Goal: Task Accomplishment & Management: Use online tool/utility

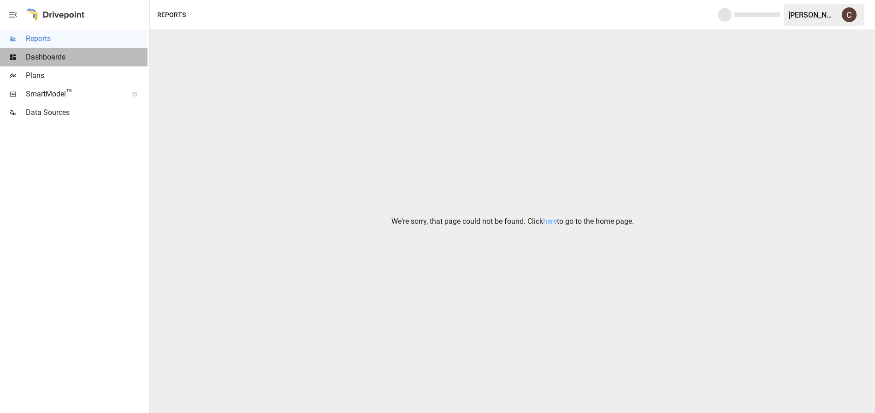
click at [61, 59] on span "Dashboards" at bounding box center [87, 57] width 122 height 11
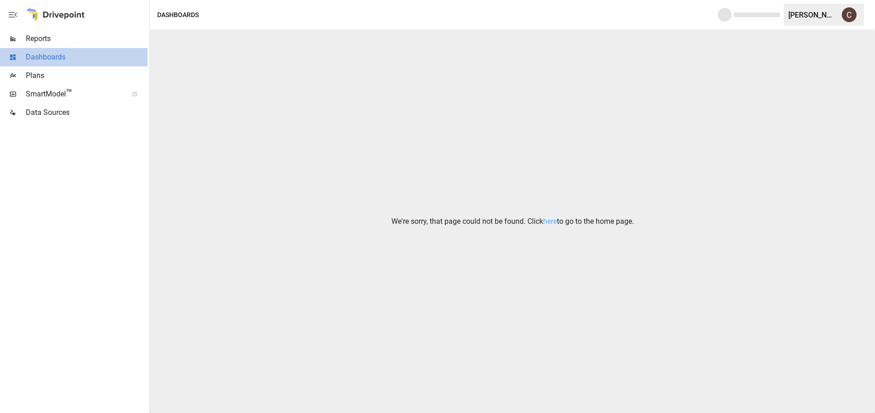
click at [60, 52] on span "Dashboards" at bounding box center [87, 57] width 122 height 11
click at [65, 55] on span "Dashboards" at bounding box center [87, 57] width 122 height 11
click at [550, 221] on link "here" at bounding box center [550, 221] width 14 height 9
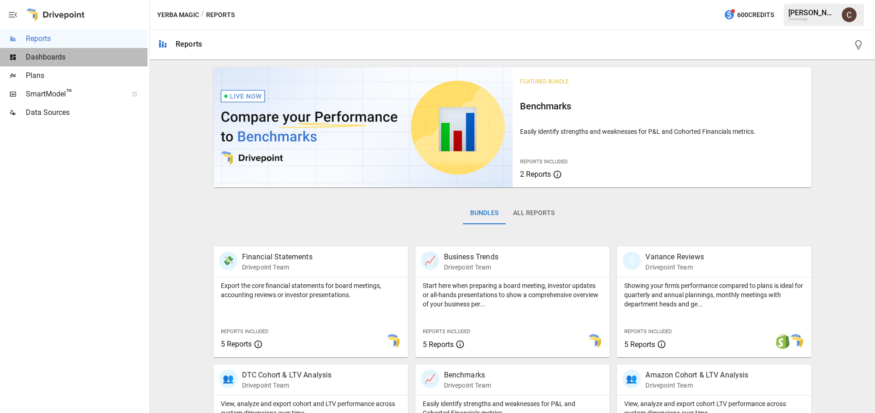
click at [67, 57] on span "Dashboards" at bounding box center [87, 57] width 122 height 11
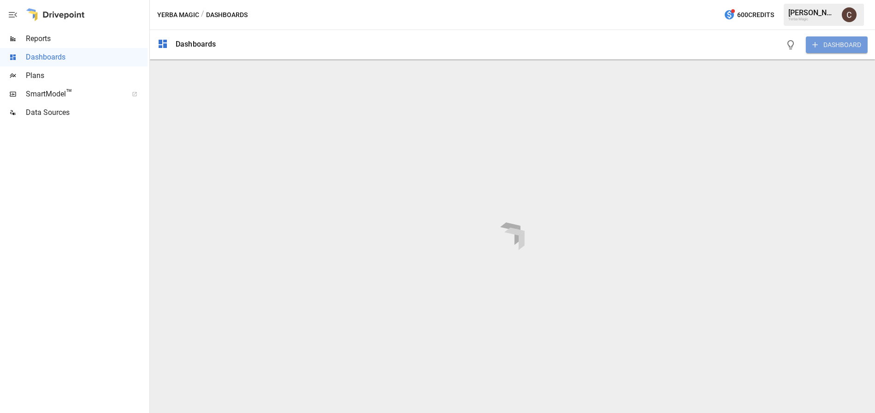
click at [832, 43] on button "DASHBOARD" at bounding box center [837, 44] width 62 height 17
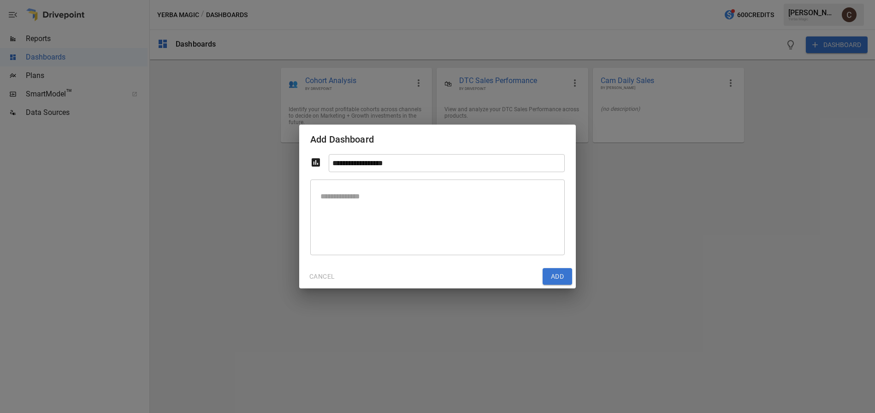
click at [627, 281] on div "**********" at bounding box center [437, 206] width 875 height 413
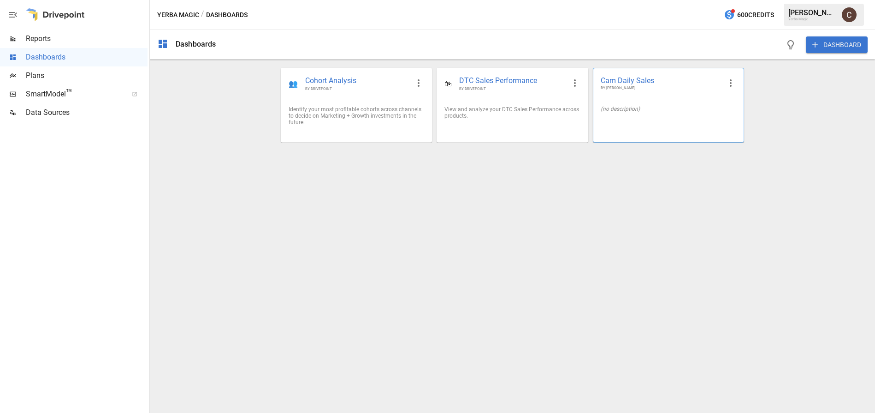
click at [637, 111] on div "(no description)" at bounding box center [669, 109] width 136 height 6
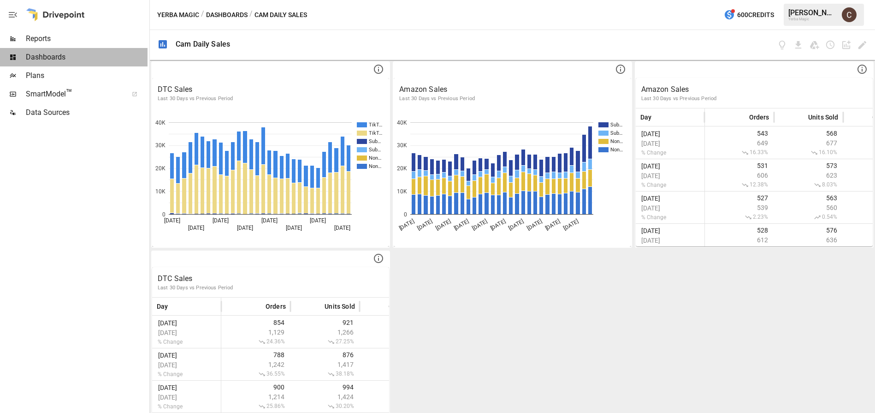
click at [70, 53] on span "Dashboards" at bounding box center [87, 57] width 122 height 11
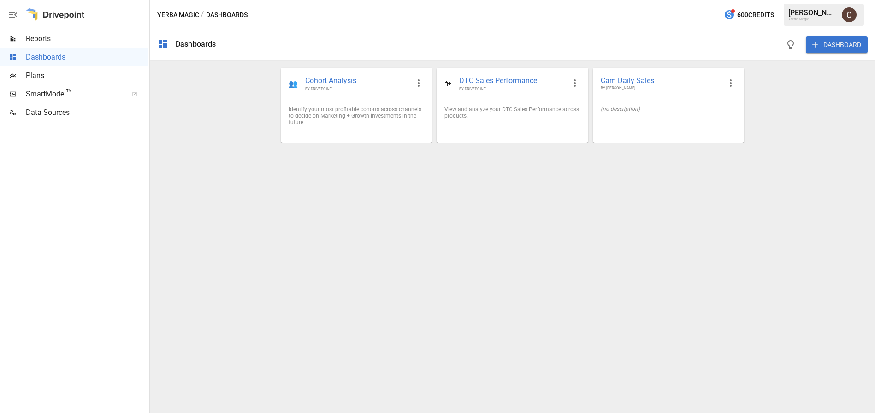
click at [827, 47] on button "DASHBOARD" at bounding box center [837, 44] width 62 height 17
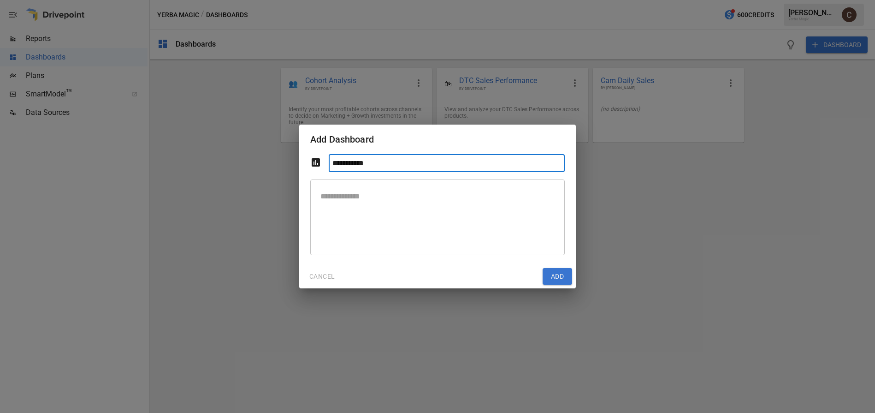
type input "**********"
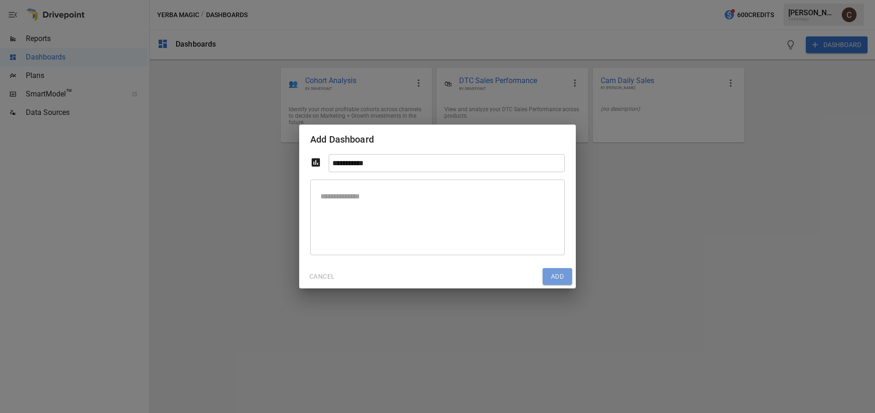
click at [552, 279] on button "Add" at bounding box center [558, 276] width 30 height 17
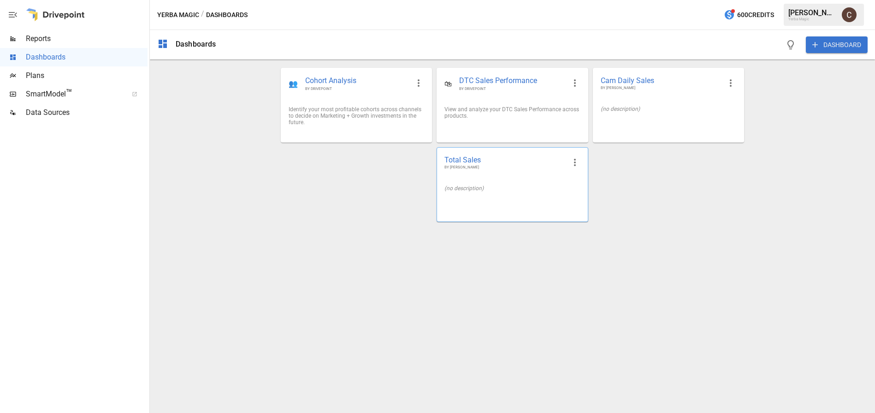
click at [494, 194] on div "(no description)" at bounding box center [512, 187] width 150 height 21
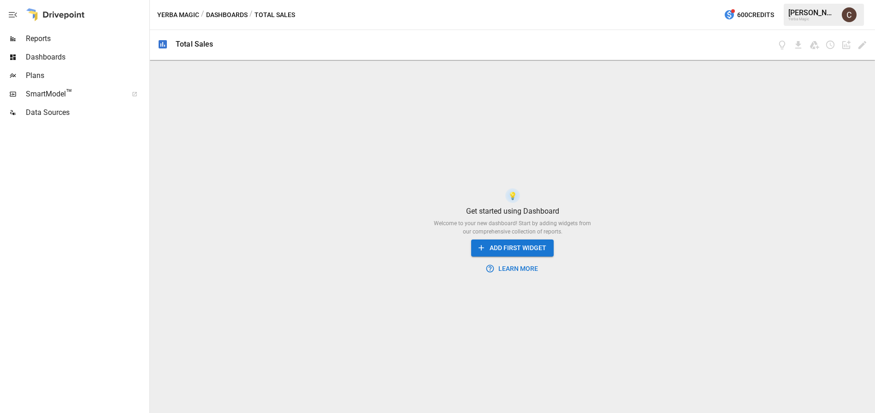
click at [518, 248] on button "ADD FIRST WIDGET" at bounding box center [512, 247] width 83 height 17
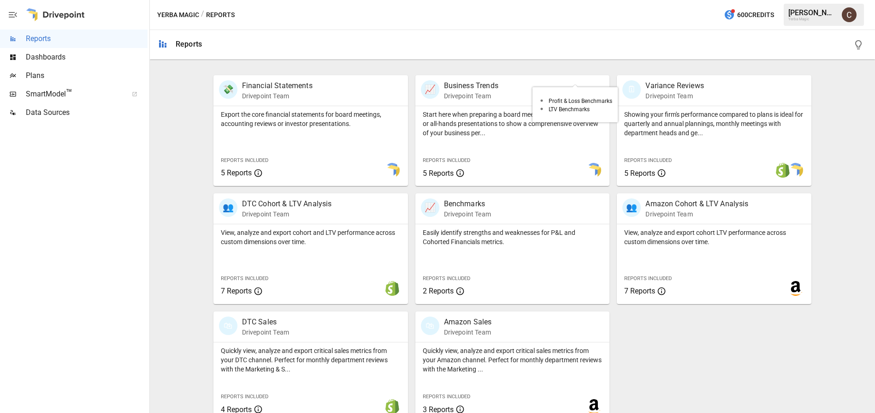
scroll to position [184, 0]
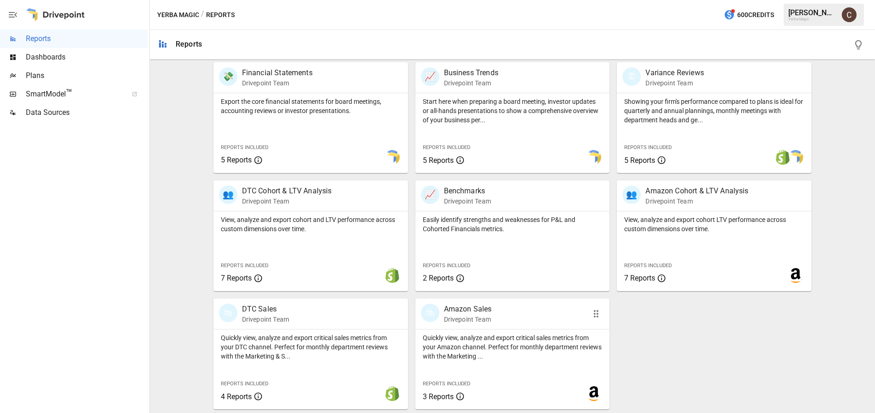
click at [529, 314] on div "🛍 Amazon Sales Drivepoint Team" at bounding box center [497, 313] width 153 height 20
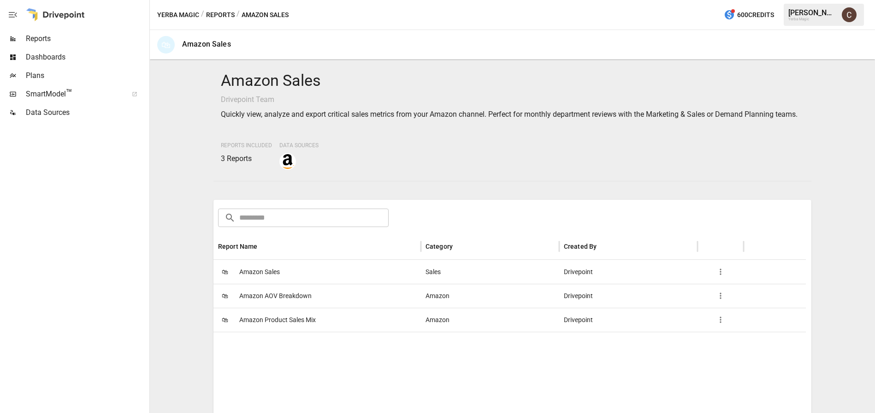
click at [272, 281] on span "Amazon Sales" at bounding box center [259, 272] width 41 height 24
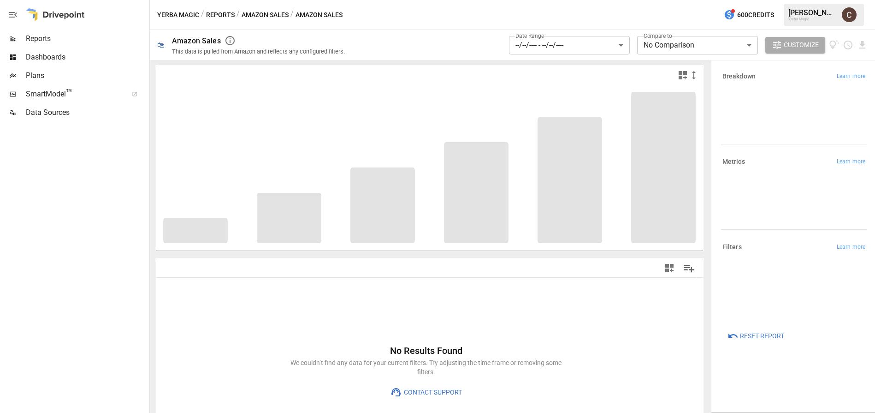
type input "**********"
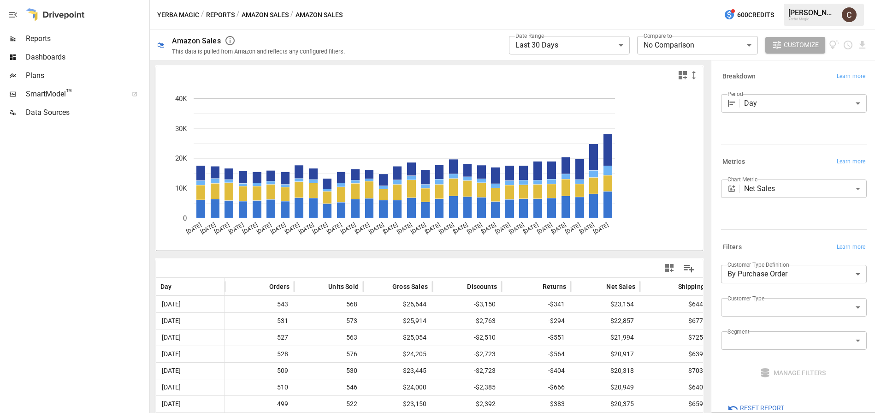
click at [798, 46] on span "Customize" at bounding box center [801, 45] width 35 height 12
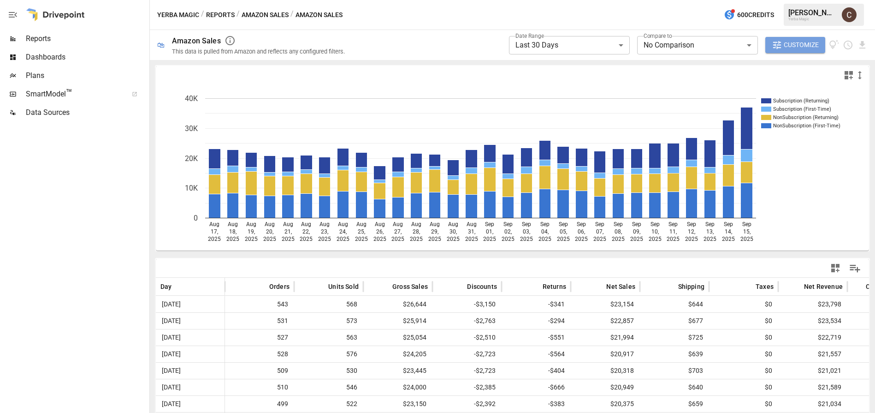
click at [798, 46] on span "Customize" at bounding box center [801, 45] width 35 height 12
